Goal: Information Seeking & Learning: Learn about a topic

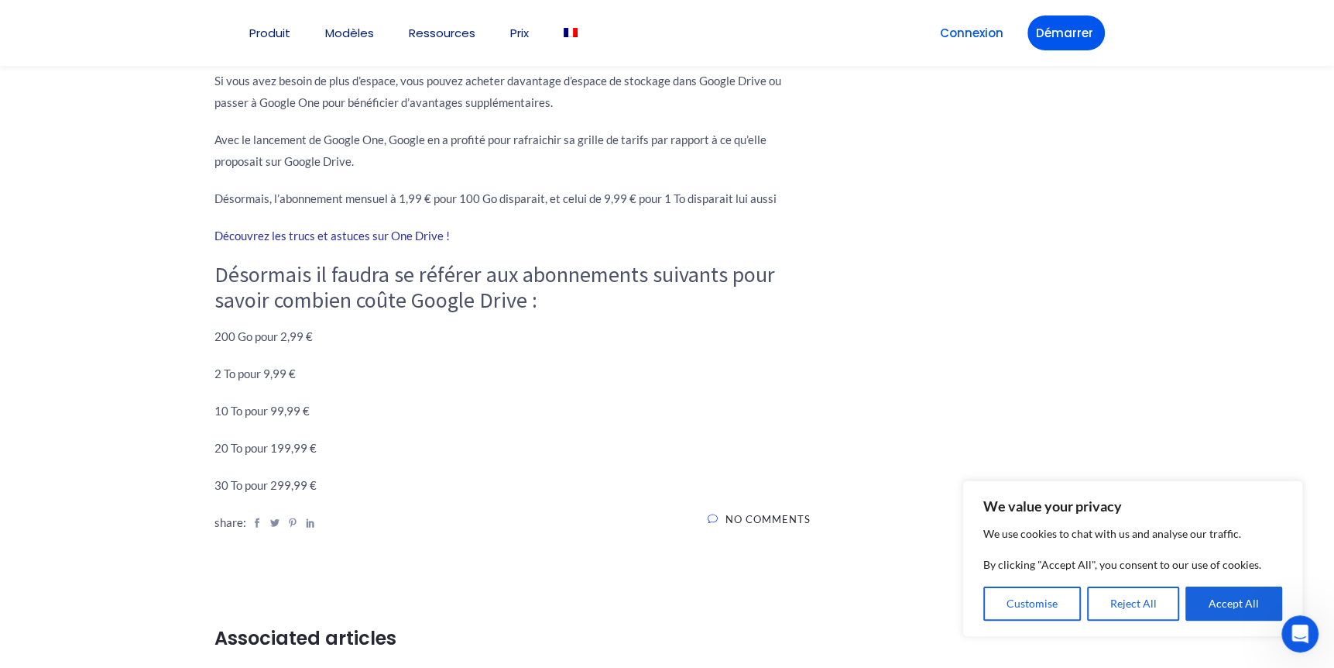
drag, startPoint x: 269, startPoint y: 407, endPoint x: 307, endPoint y: 410, distance: 38.8
click at [307, 410] on p "10 To pour 99,99 €" at bounding box center [513, 411] width 596 height 22
click at [268, 408] on p "10 To pour 99,99 €" at bounding box center [513, 411] width 596 height 22
click at [311, 409] on p "10 To pour 99,99 €" at bounding box center [513, 411] width 596 height 22
drag, startPoint x: 311, startPoint y: 409, endPoint x: 362, endPoint y: 441, distance: 60.2
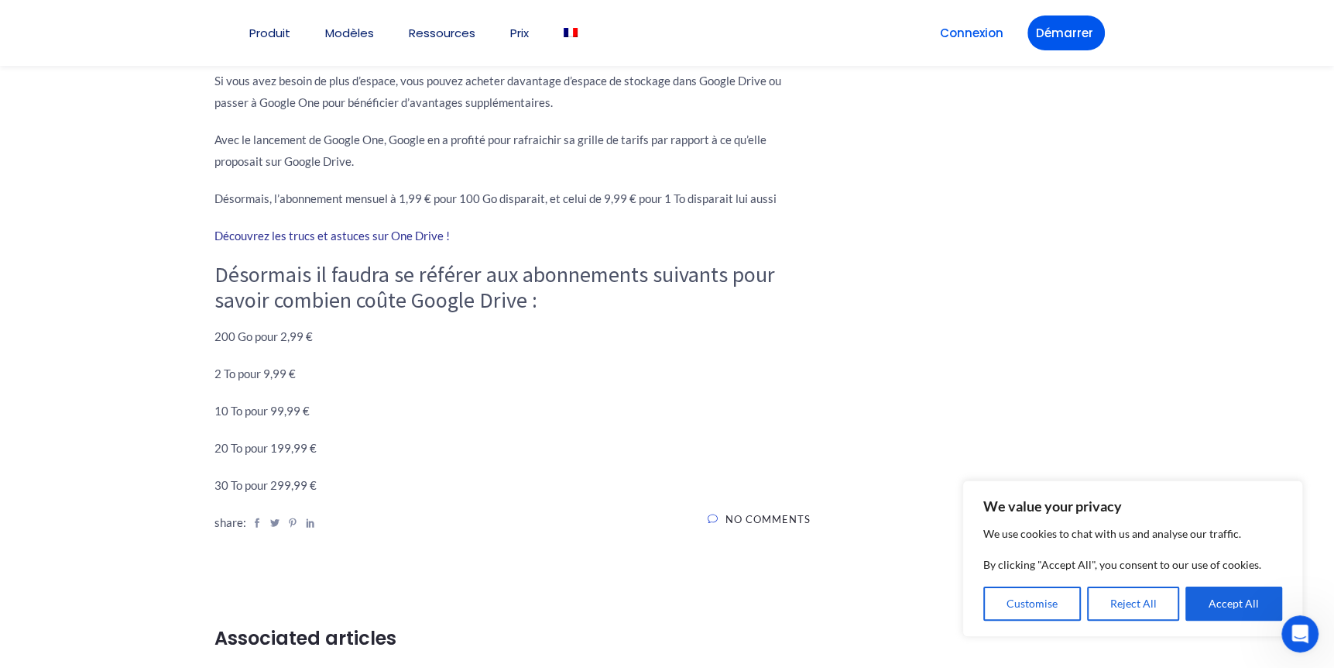
click at [362, 441] on p "20 To pour 199,99 €" at bounding box center [513, 448] width 596 height 22
click at [276, 411] on p "10 To pour 99,99 €" at bounding box center [513, 411] width 596 height 22
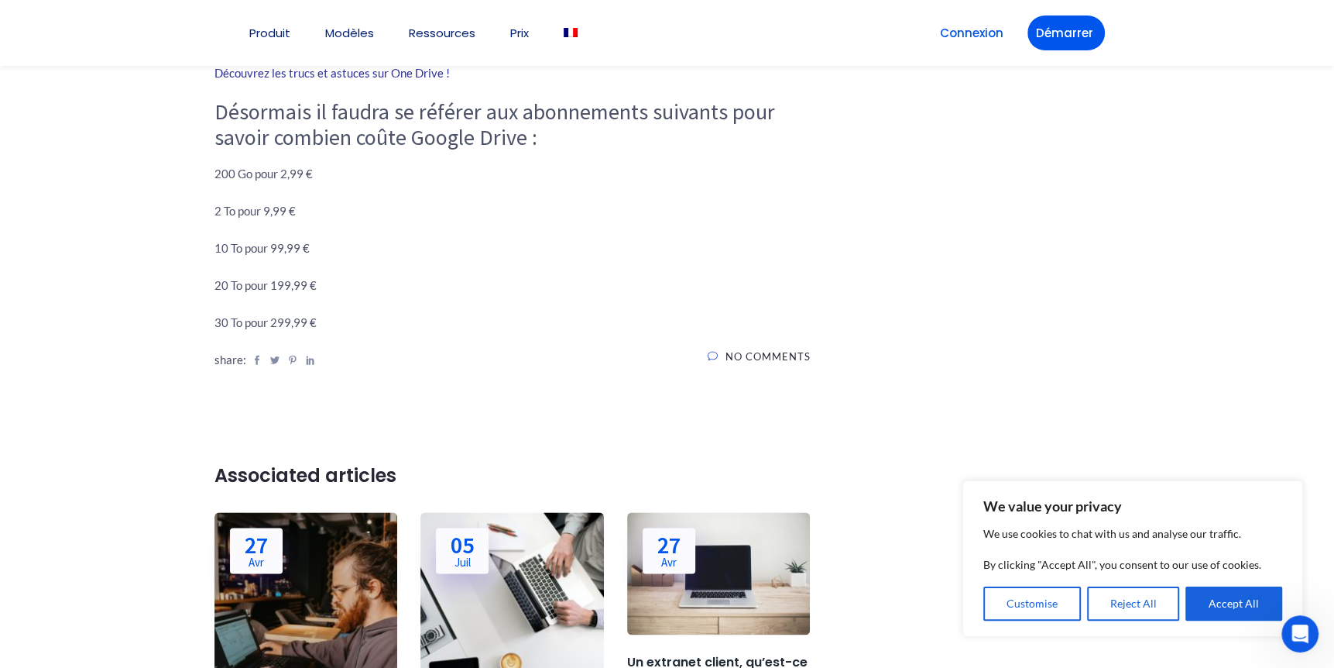
scroll to position [1317, 0]
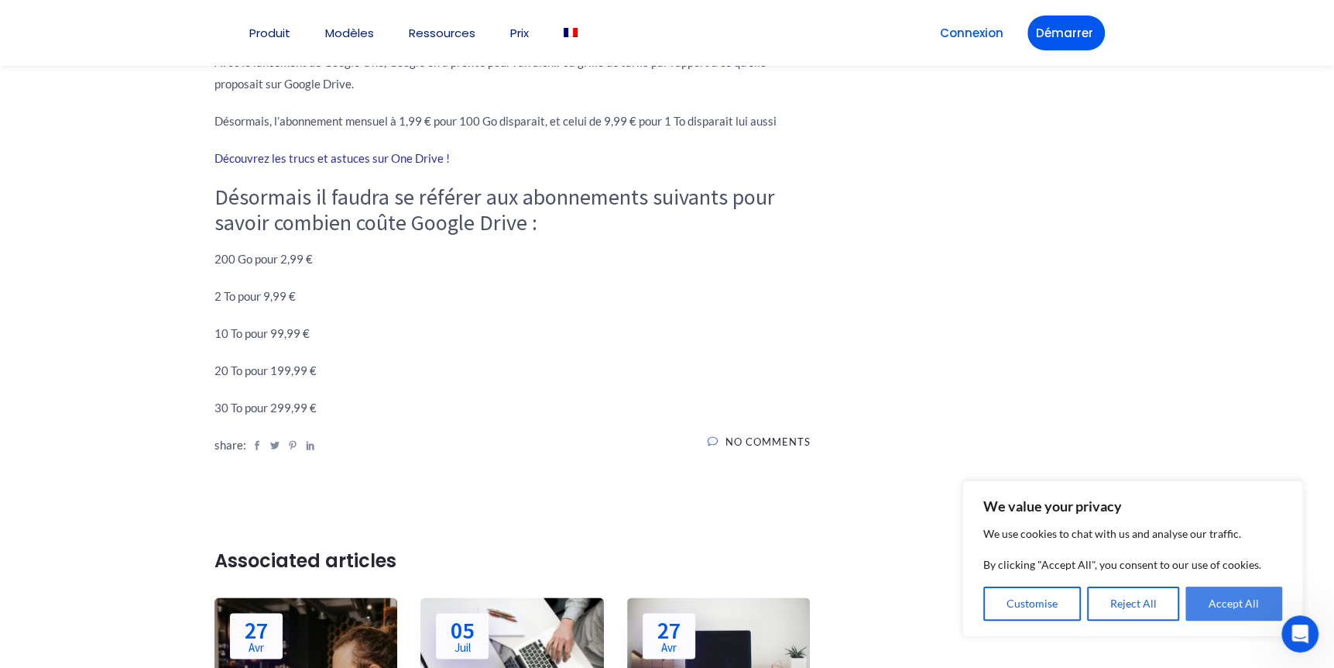
click at [1226, 601] on button "Accept All" at bounding box center [1234, 603] width 97 height 34
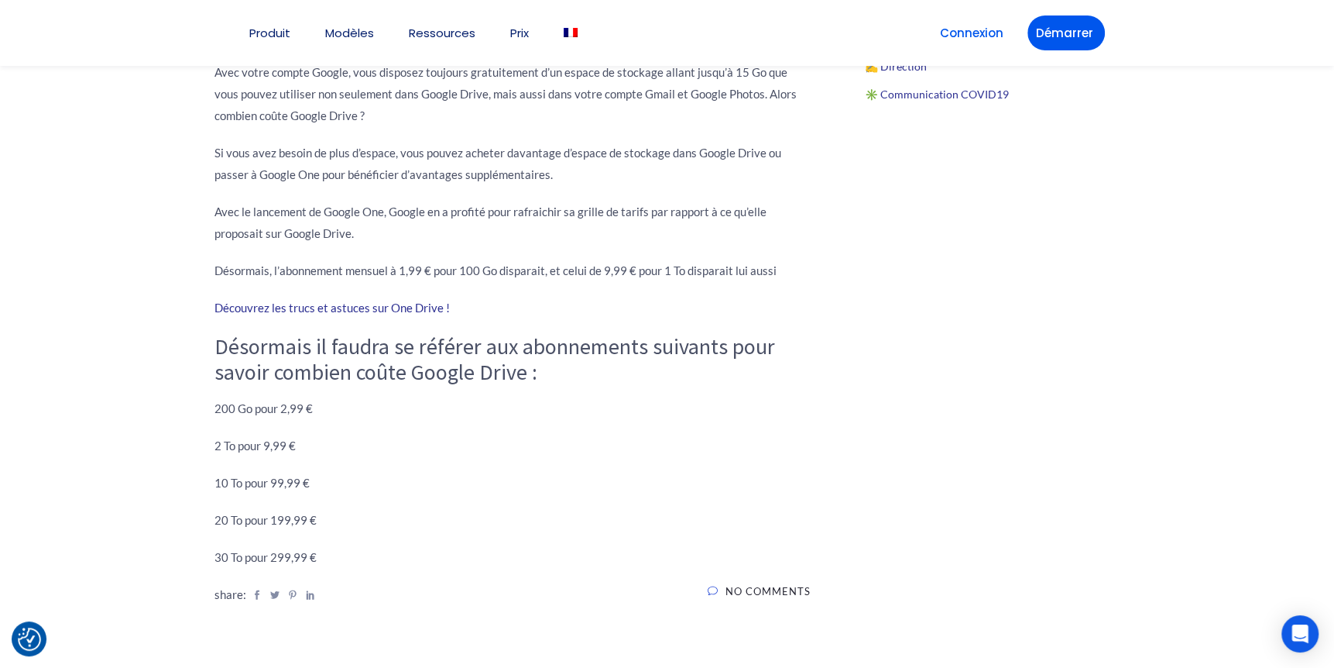
scroll to position [1158, 0]
